Goal: Task Accomplishment & Management: Complete application form

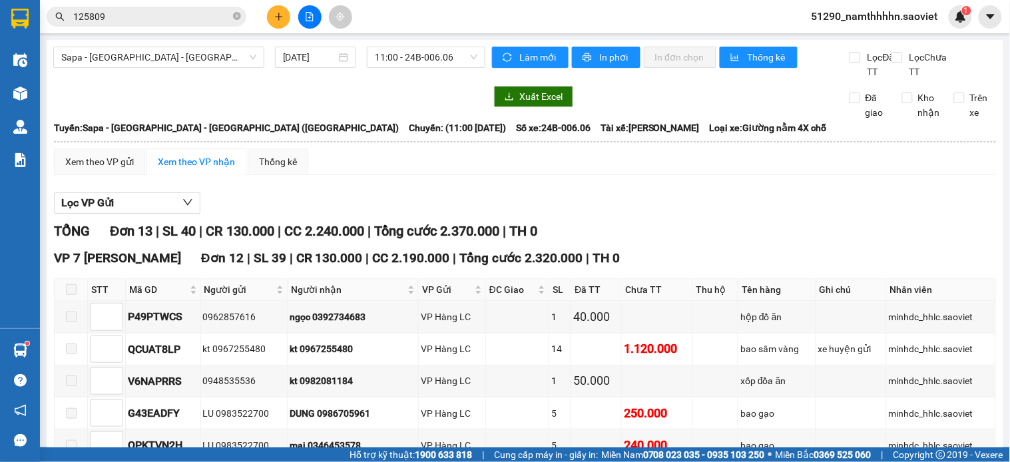
scroll to position [458, 0]
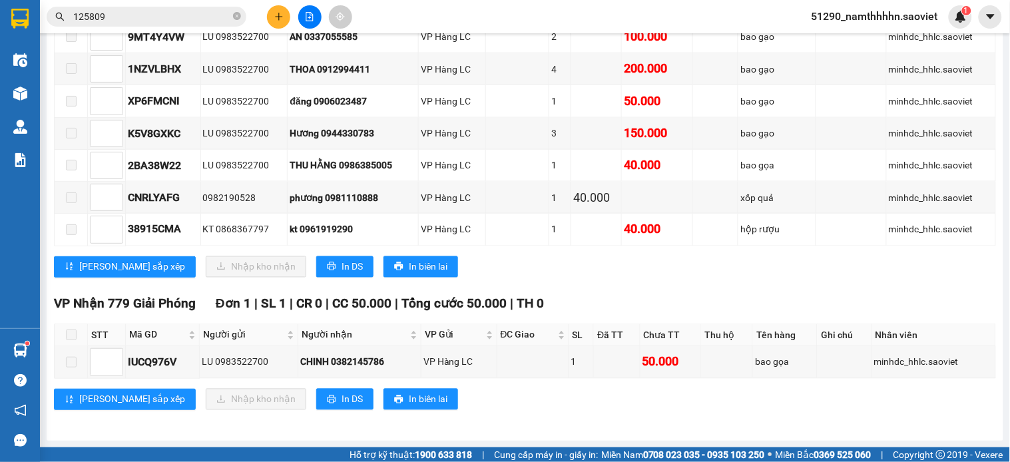
click at [862, 14] on span "51290_namthhhhn.saoviet" at bounding box center [875, 16] width 148 height 17
click at [864, 40] on span "Đăng xuất" at bounding box center [882, 41] width 119 height 15
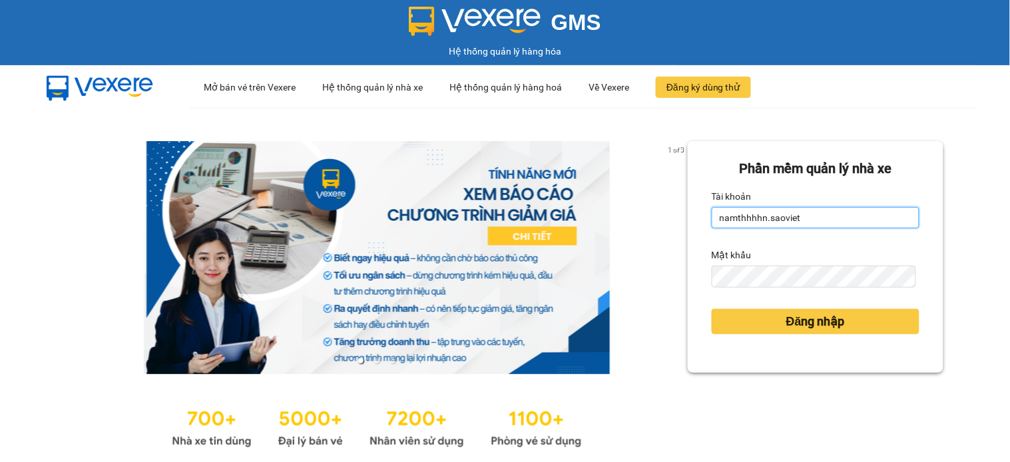
click at [763, 214] on input "namthhhhn.saoviet" at bounding box center [816, 217] width 208 height 21
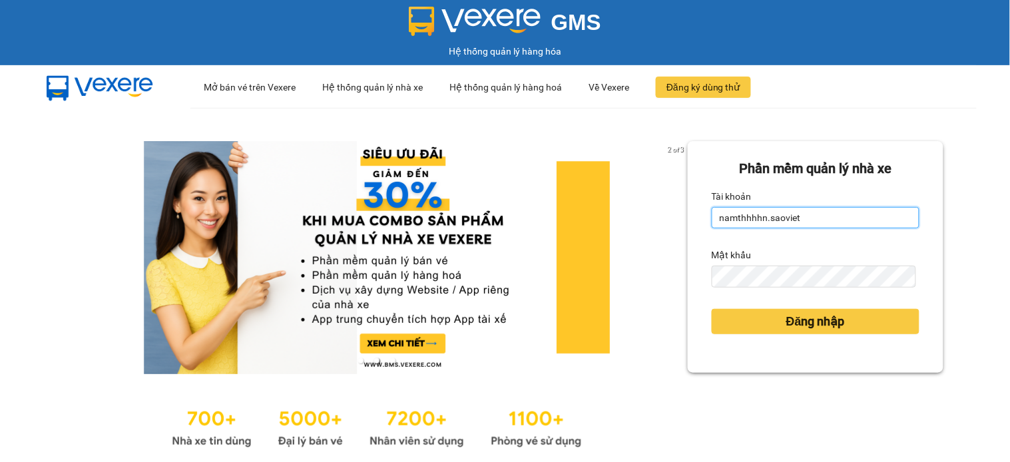
type input "hoant_hhhn.saoviet"
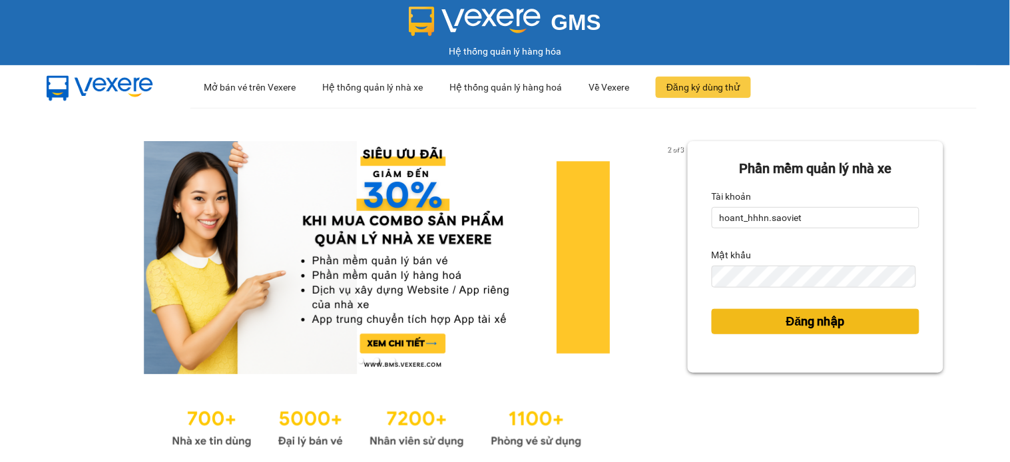
click at [831, 317] on span "Đăng nhập" at bounding box center [816, 321] width 59 height 19
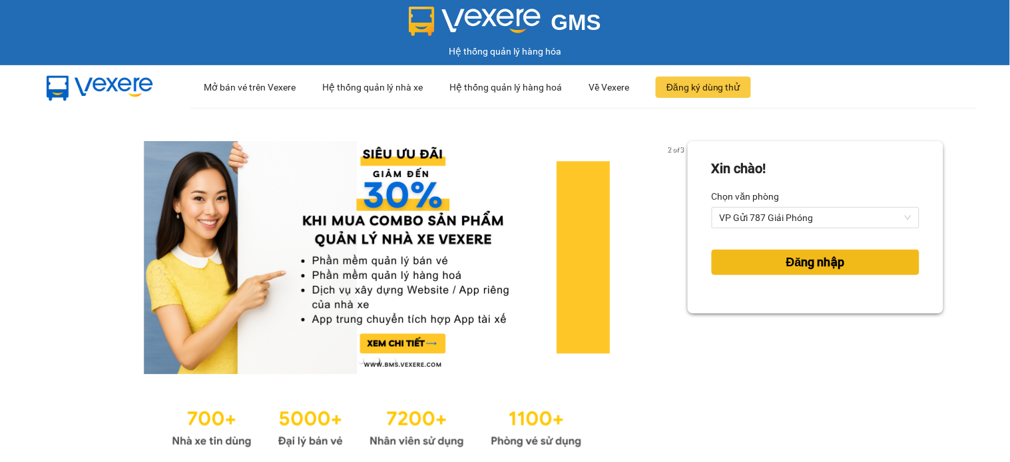
drag, startPoint x: 839, startPoint y: 276, endPoint x: 851, endPoint y: 268, distance: 14.4
click at [839, 276] on div "Đăng nhập" at bounding box center [816, 262] width 208 height 36
click at [851, 268] on button "Đăng nhập" at bounding box center [816, 262] width 208 height 25
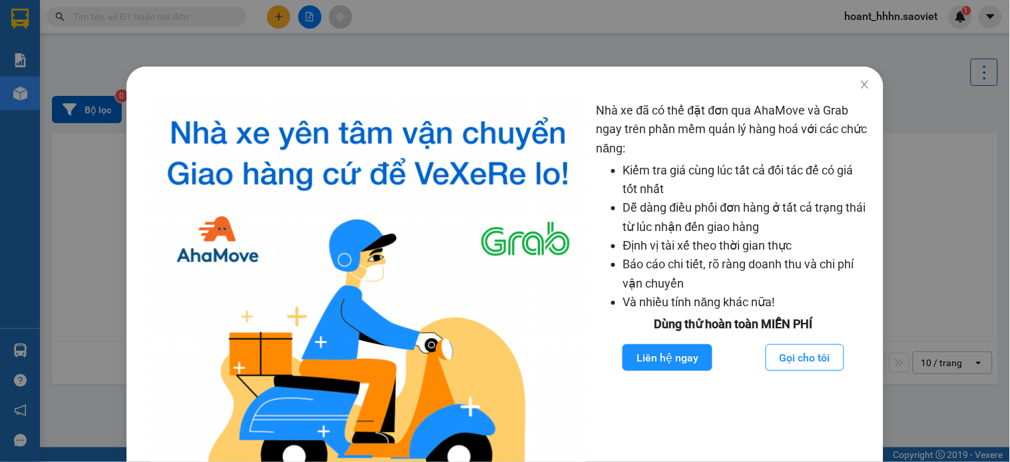
click at [282, 25] on div "Nhà xe đã có thể đặt đơn qua AhaMove và Grab ngay trên phần mềm quản lý hàng ho…" at bounding box center [505, 231] width 1010 height 462
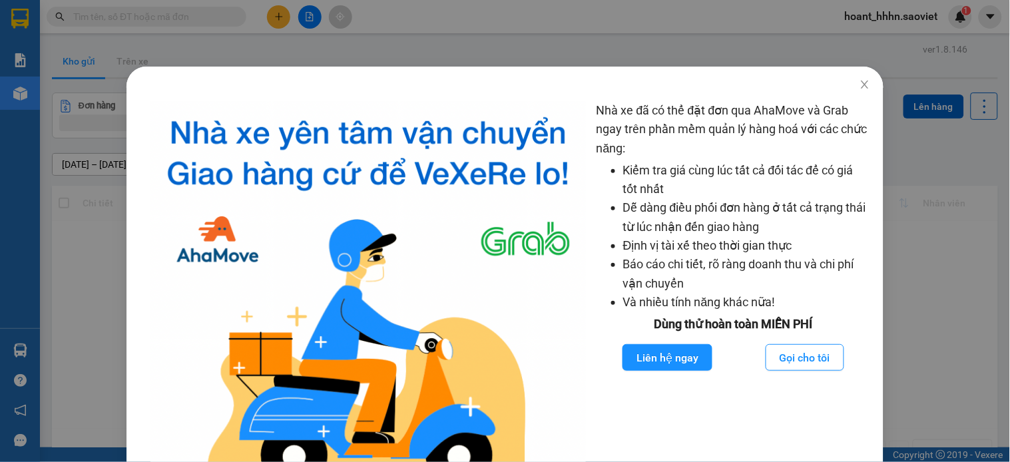
click at [282, 15] on div "Nhà xe đã có thể đặt đơn qua AhaMove và Grab ngay trên phần mềm quản lý hàng ho…" at bounding box center [505, 231] width 1010 height 462
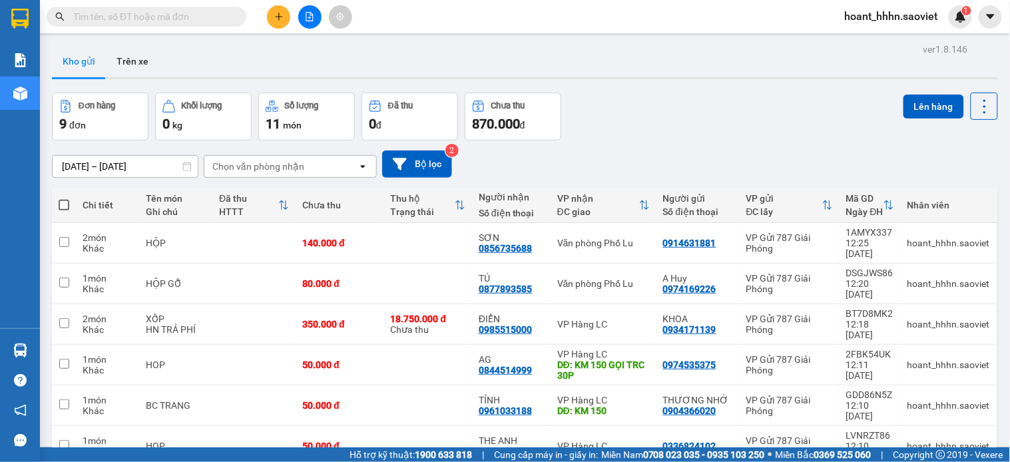
click at [282, 15] on icon "plus" at bounding box center [278, 16] width 9 height 9
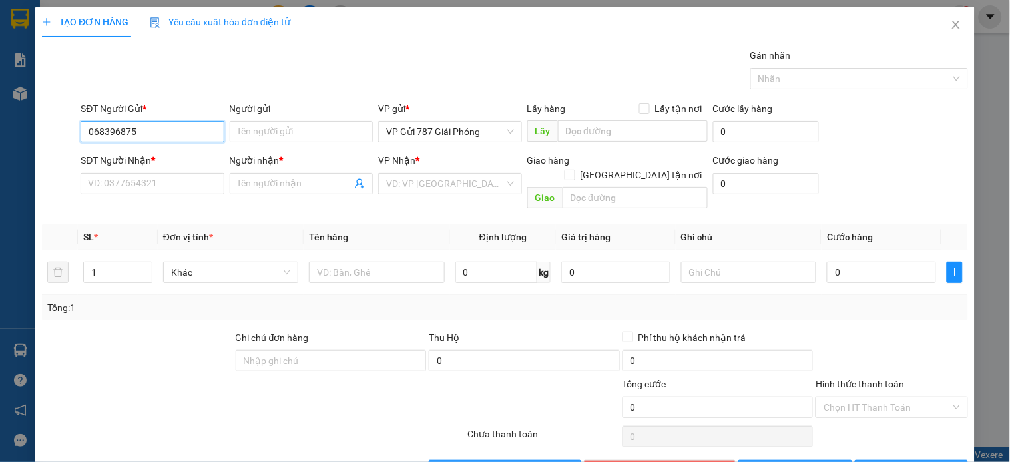
click at [91, 131] on input "068396875" at bounding box center [152, 131] width 143 height 21
click at [89, 131] on input "0968396875" at bounding box center [152, 131] width 143 height 21
click at [89, 130] on input "0968396875" at bounding box center [152, 131] width 143 height 21
click at [157, 137] on input "0968396875" at bounding box center [152, 131] width 143 height 21
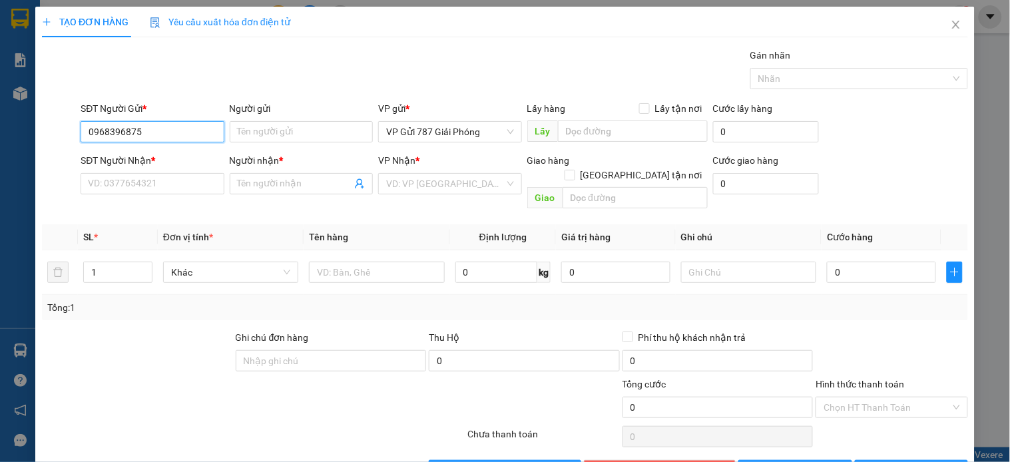
click at [157, 137] on input "0968396875" at bounding box center [152, 131] width 143 height 21
click at [158, 137] on input "0968396875" at bounding box center [152, 131] width 143 height 21
click at [158, 136] on input "0968396875" at bounding box center [152, 131] width 143 height 21
click at [158, 129] on input "0968396875" at bounding box center [152, 131] width 143 height 21
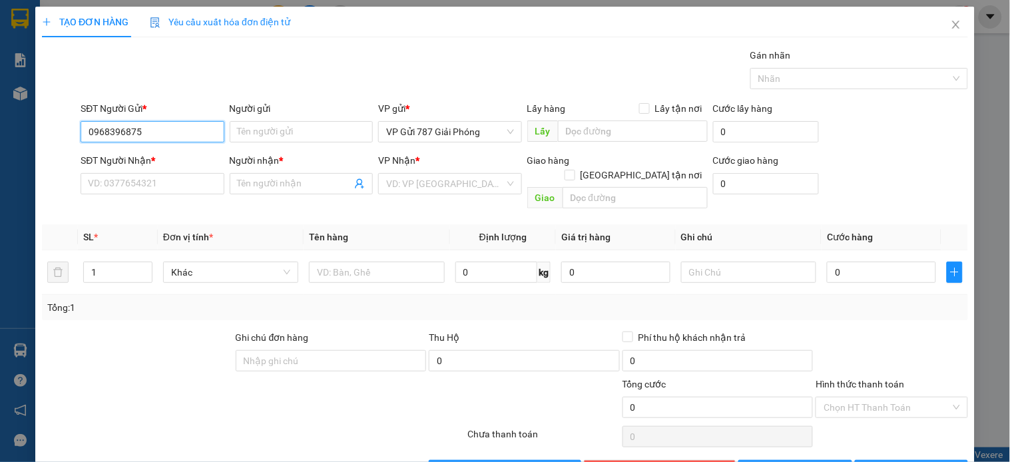
click at [157, 128] on input "0968396875" at bounding box center [152, 131] width 143 height 21
drag, startPoint x: 157, startPoint y: 128, endPoint x: 0, endPoint y: 161, distance: 160.7
click at [0, 161] on div "TẠO ĐƠN HÀNG Yêu cầu xuất hóa đơn điện tử Transit Pickup Surcharge Ids Transit …" at bounding box center [505, 231] width 1010 height 462
type input "0968396875"
click at [159, 168] on div "SĐT Người Nhận *" at bounding box center [152, 163] width 143 height 20
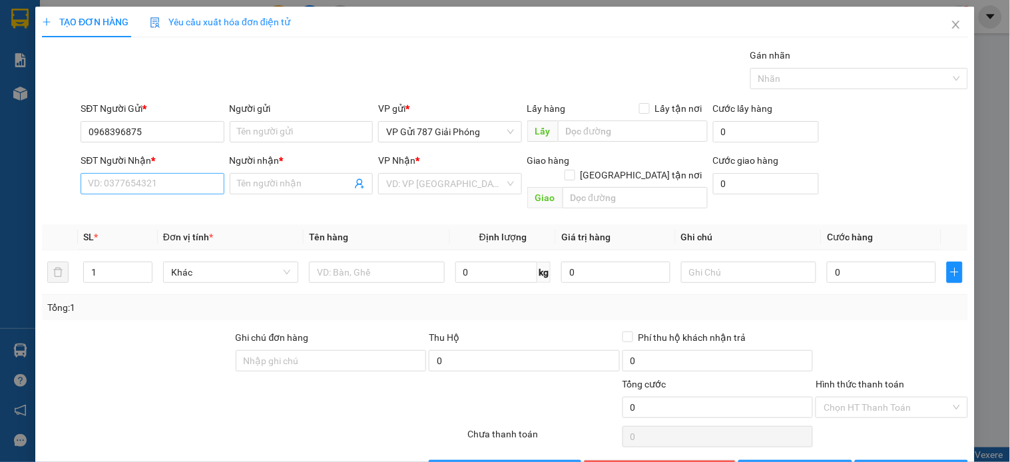
click at [151, 175] on div "SĐT Người Nhận * VD: 0377654321" at bounding box center [152, 176] width 143 height 47
paste input "0968396875"
click at [151, 175] on input "0968396875" at bounding box center [152, 183] width 143 height 21
type input "0968396875"
click at [238, 188] on input "Người nhận *" at bounding box center [295, 183] width 114 height 15
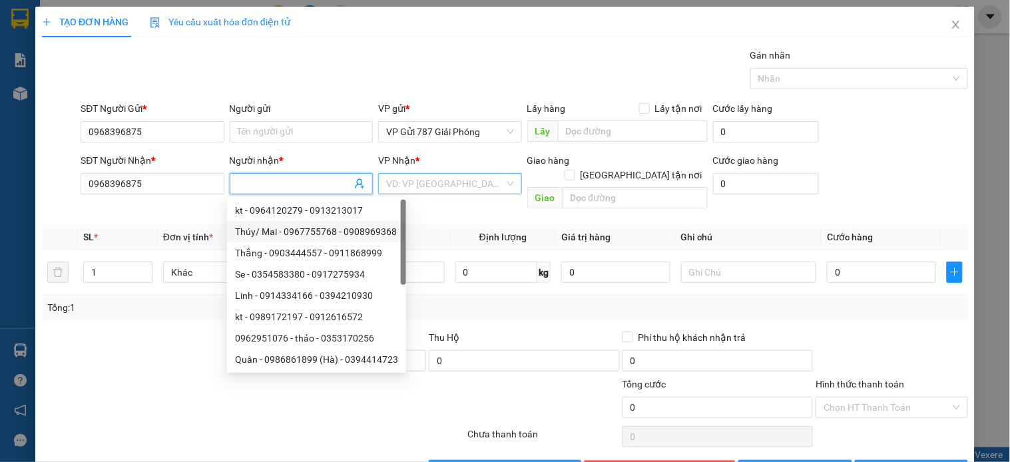
click at [416, 180] on input "search" at bounding box center [445, 184] width 118 height 20
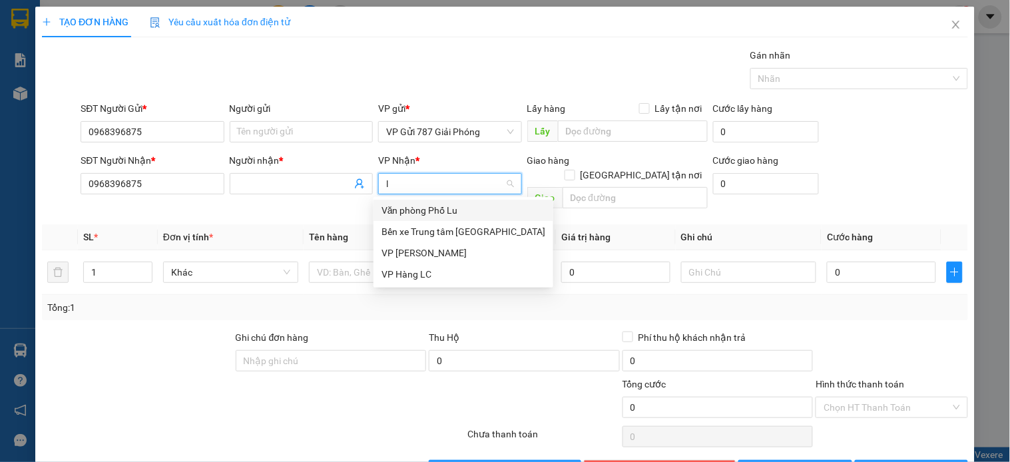
type input "lu"
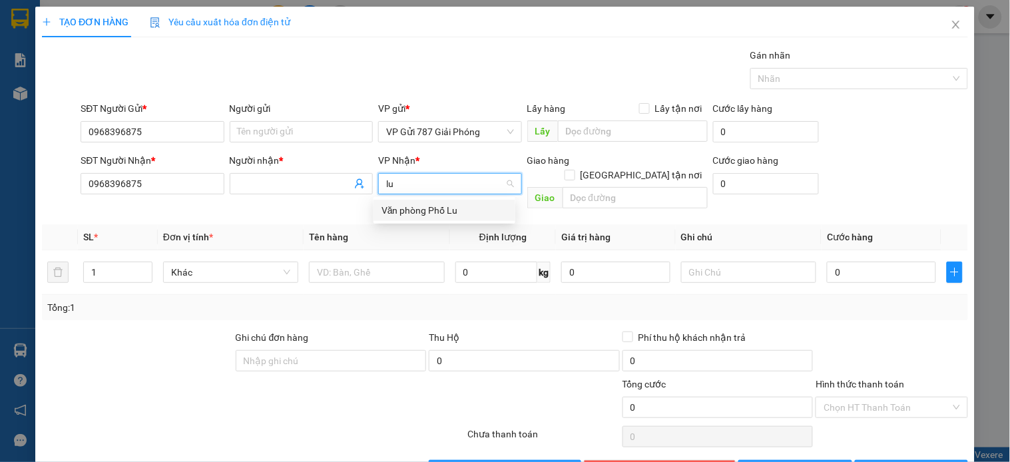
click at [407, 210] on div "Văn phòng Phố Lu" at bounding box center [445, 210] width 126 height 15
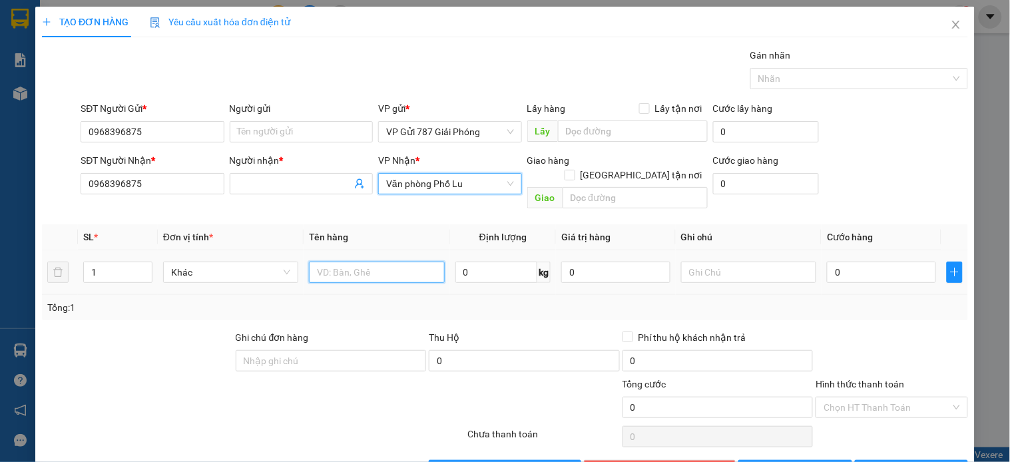
click at [328, 262] on input "text" at bounding box center [376, 272] width 135 height 21
type input "loc may chay dau"
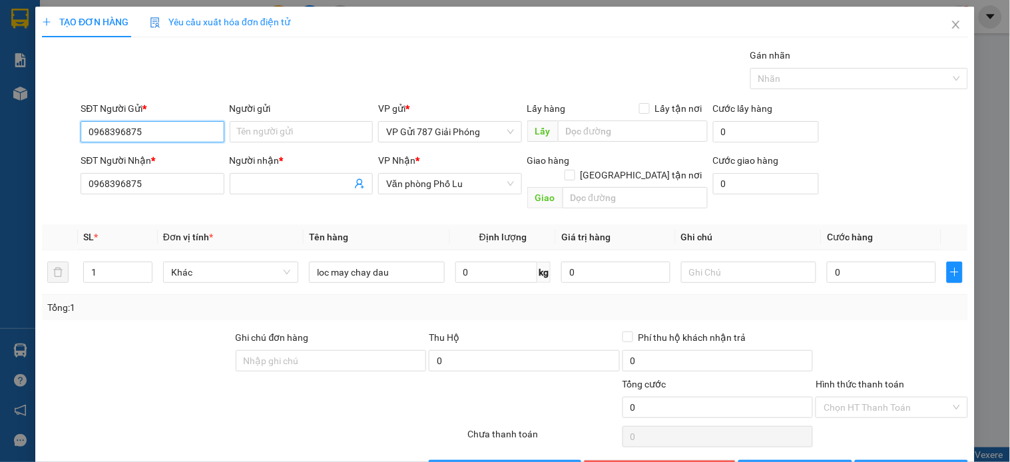
click at [138, 125] on input "0968396875" at bounding box center [152, 131] width 143 height 21
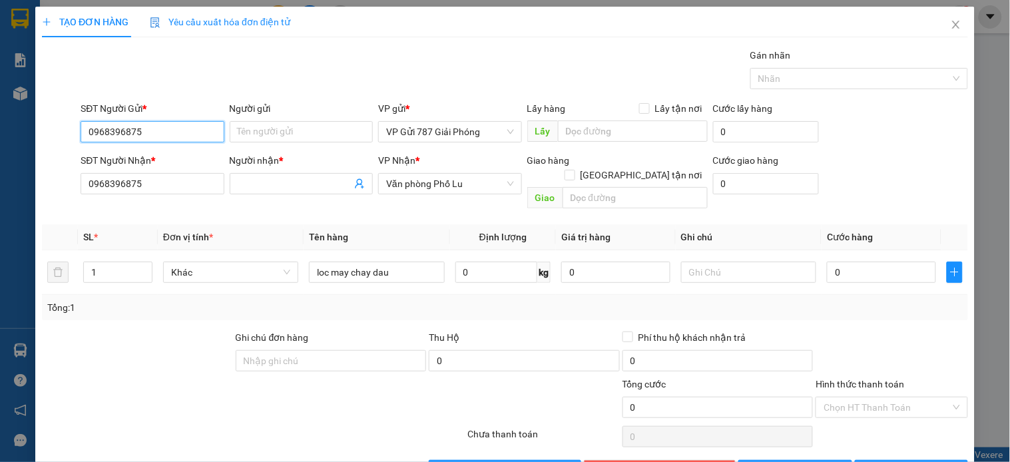
click at [141, 145] on div "SĐT Người Gửi * 0968396875 0968396875" at bounding box center [152, 124] width 143 height 47
click at [153, 141] on input "0968396875" at bounding box center [152, 131] width 143 height 21
drag, startPoint x: 153, startPoint y: 141, endPoint x: 125, endPoint y: 144, distance: 28.8
click at [125, 144] on div "SĐT Người Gửi * 0968396875 0968396875" at bounding box center [152, 124] width 143 height 47
click at [112, 129] on input "096833978" at bounding box center [152, 131] width 143 height 21
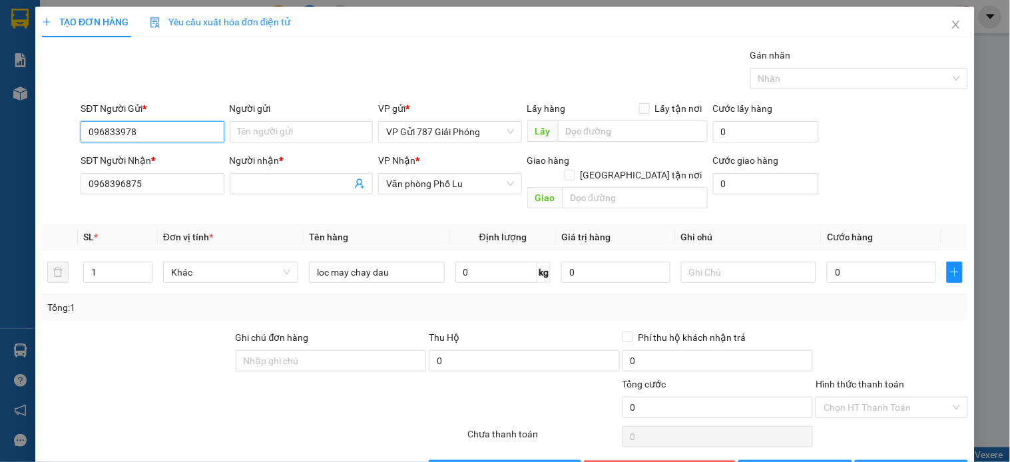
click at [117, 125] on input "096833978" at bounding box center [152, 131] width 143 height 21
type input "0968331978"
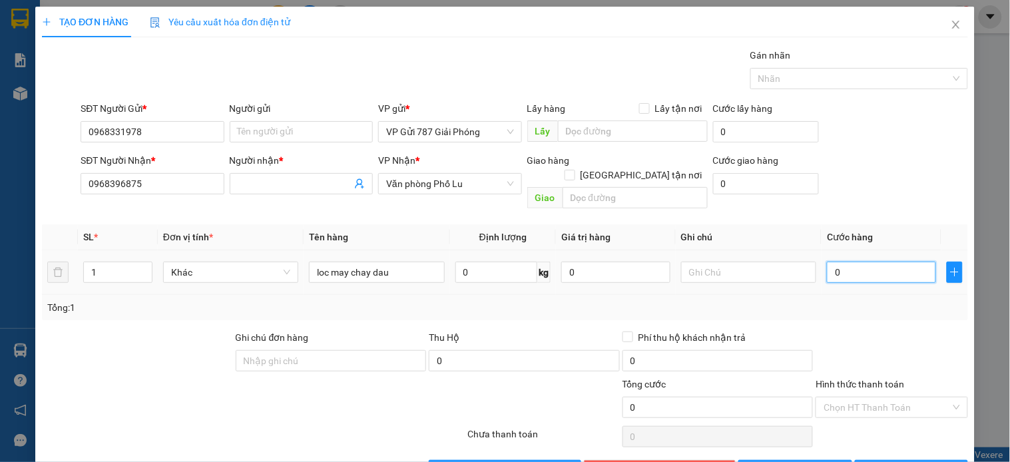
type input "2"
type input "25"
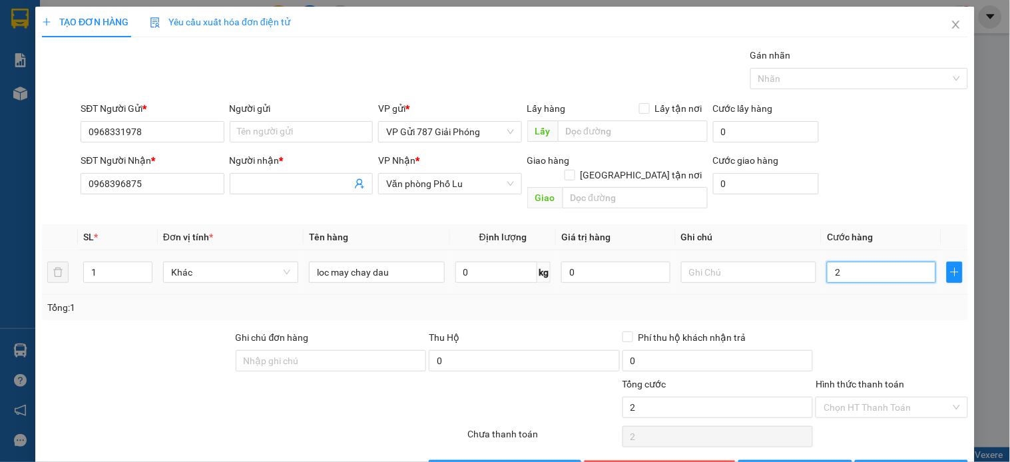
type input "25"
type input "250"
type input "250.000"
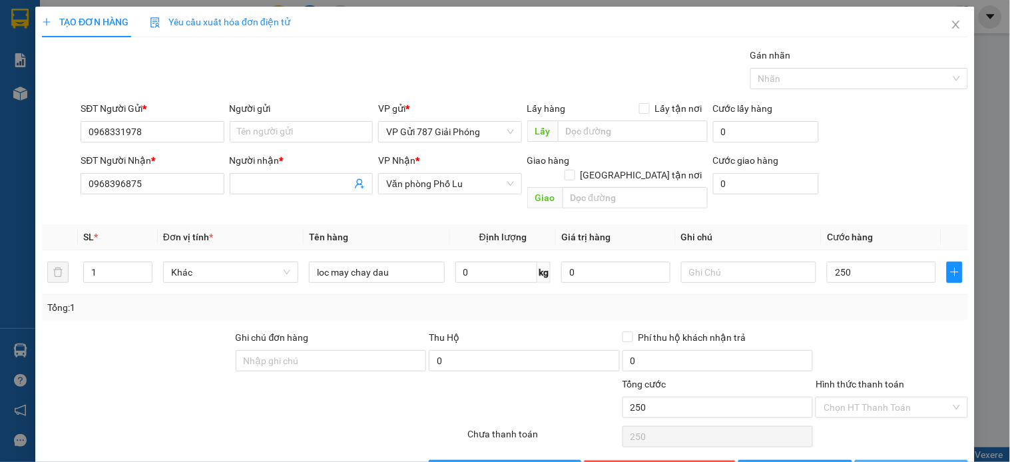
type input "250.000"
click at [890, 462] on span "[PERSON_NAME] và In" at bounding box center [926, 471] width 93 height 15
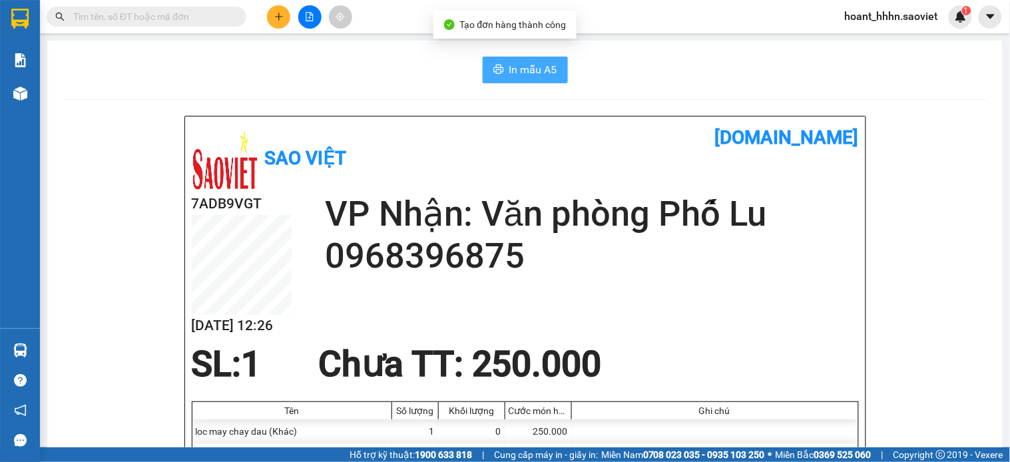
click at [550, 65] on span "In mẫu A5" at bounding box center [533, 69] width 48 height 17
